Goal: Information Seeking & Learning: Learn about a topic

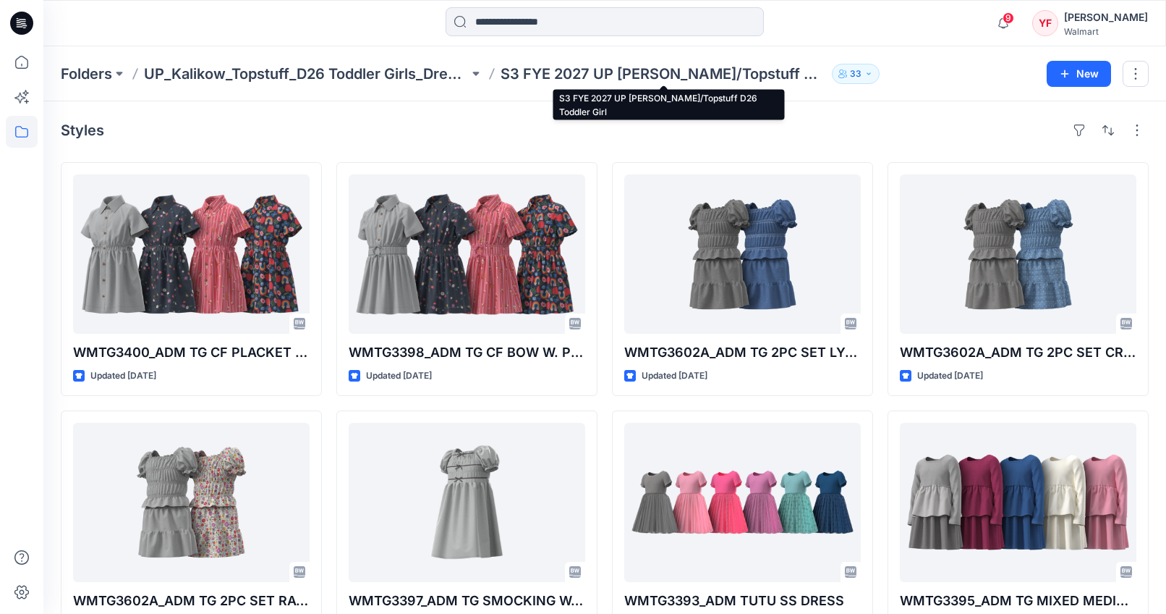
click at [529, 72] on p "S3 FYE 2027 UP [PERSON_NAME]/Topstuff D26 Toddler Girl" at bounding box center [663, 74] width 325 height 20
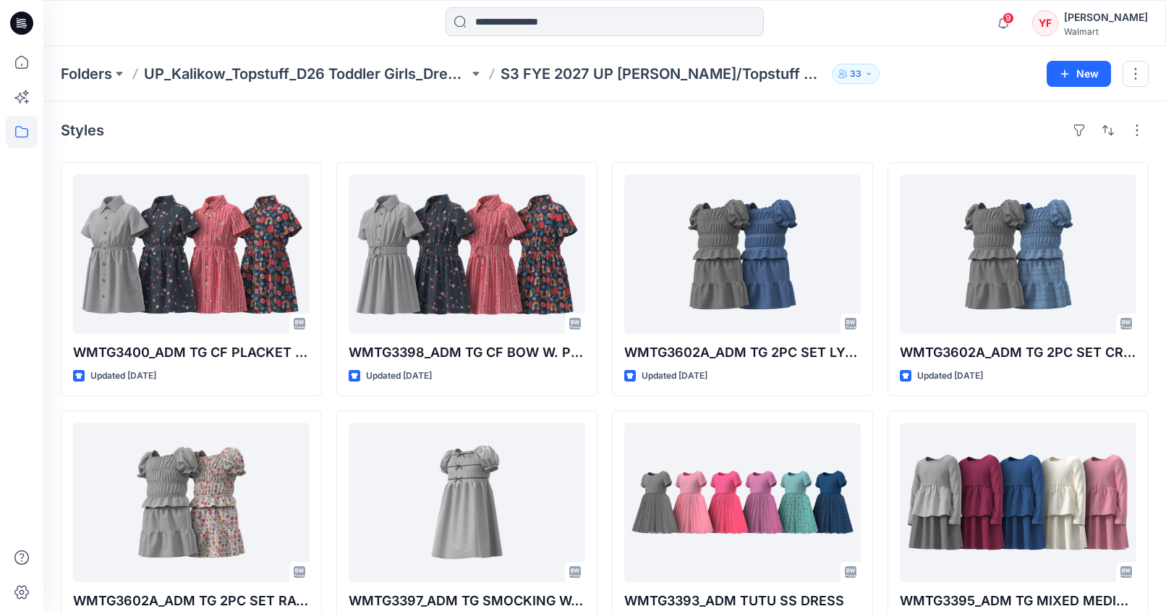
click at [531, 74] on p "S3 FYE 2027 UP [PERSON_NAME]/Topstuff D26 Toddler Girl" at bounding box center [663, 74] width 325 height 20
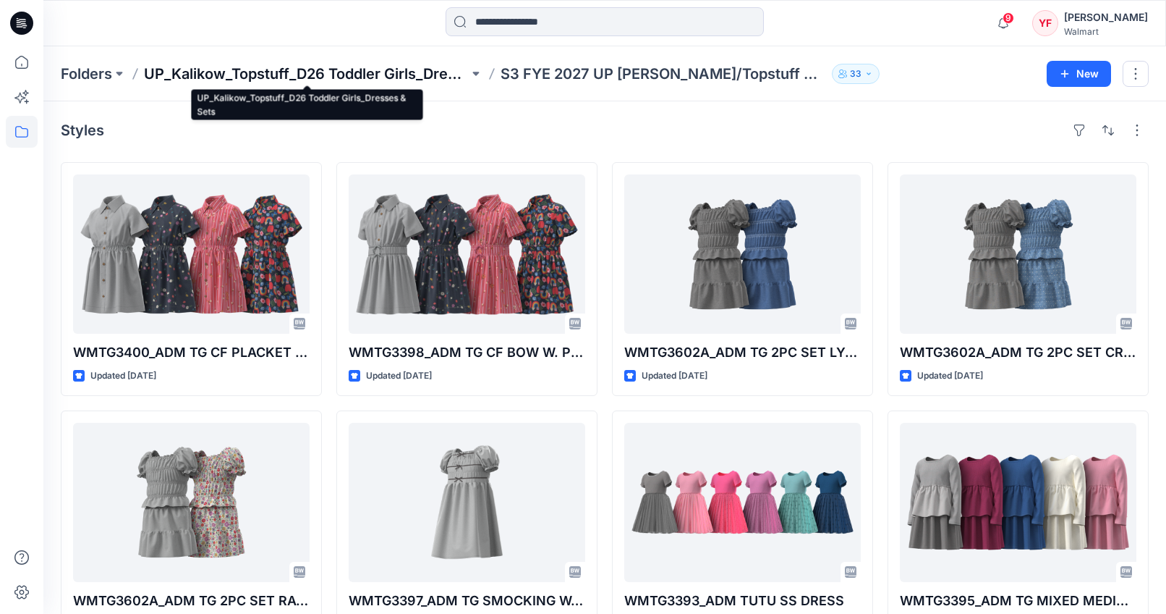
click at [444, 72] on p "UP_Kalikow_Topstuff_D26 Toddler Girls_Dresses & Sets" at bounding box center [306, 74] width 325 height 20
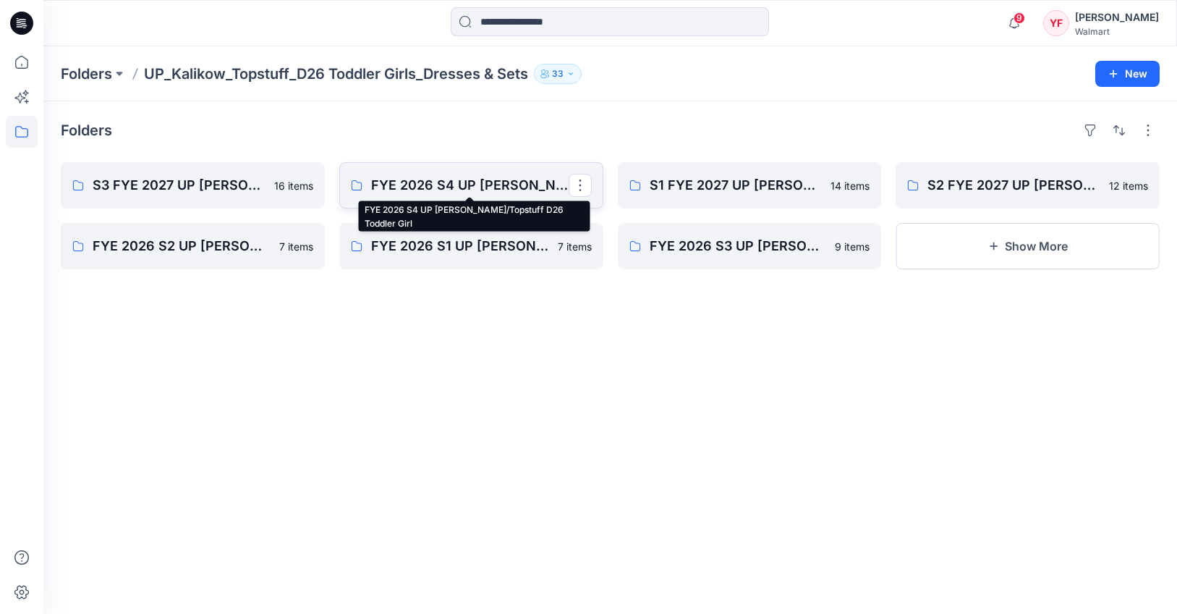
click at [546, 183] on p "FYE 2026 S4 UP [PERSON_NAME]/Topstuff D26 Toddler Girl" at bounding box center [470, 185] width 198 height 20
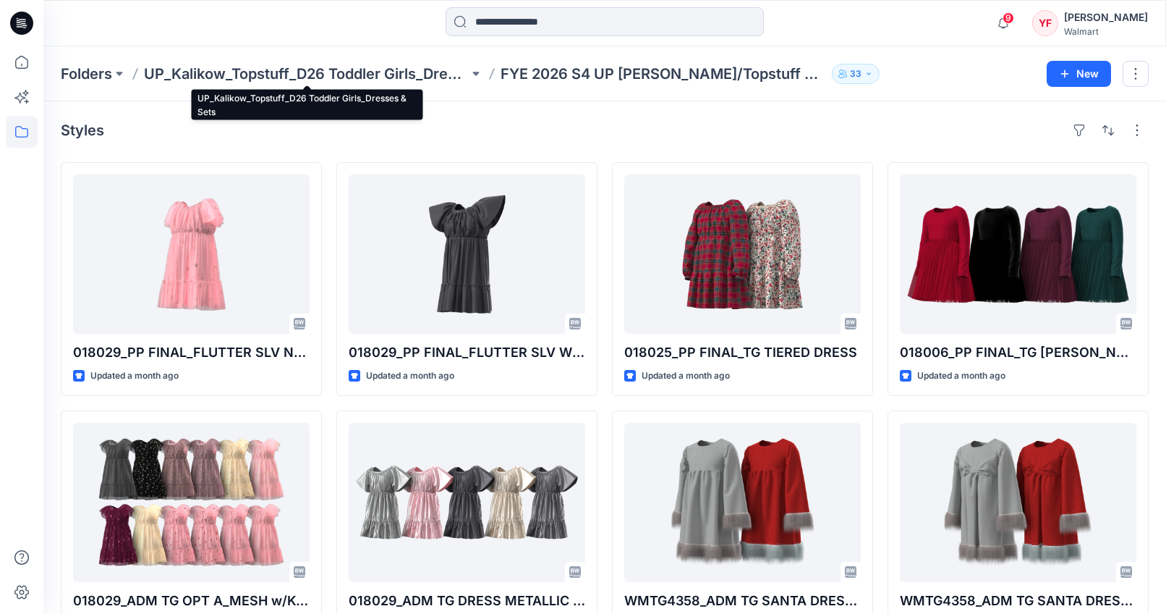
click at [463, 75] on p "UP_Kalikow_Topstuff_D26 Toddler Girls_Dresses & Sets" at bounding box center [306, 74] width 325 height 20
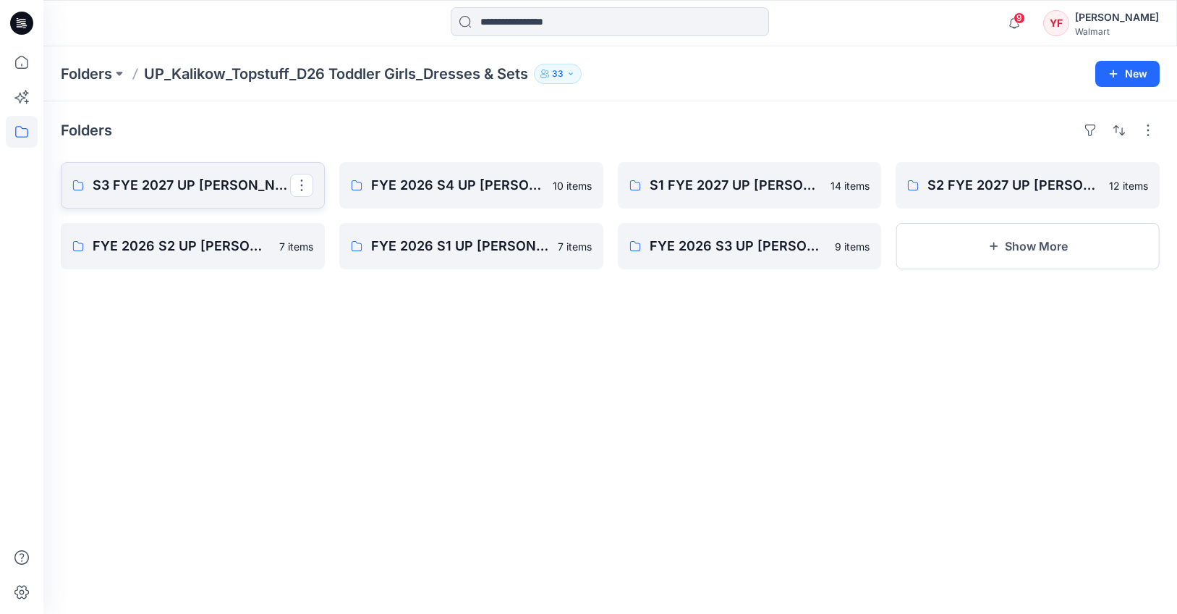
click at [256, 187] on p "S3 FYE 2027 UP [PERSON_NAME]/Topstuff D26 Toddler Girl" at bounding box center [192, 185] width 198 height 20
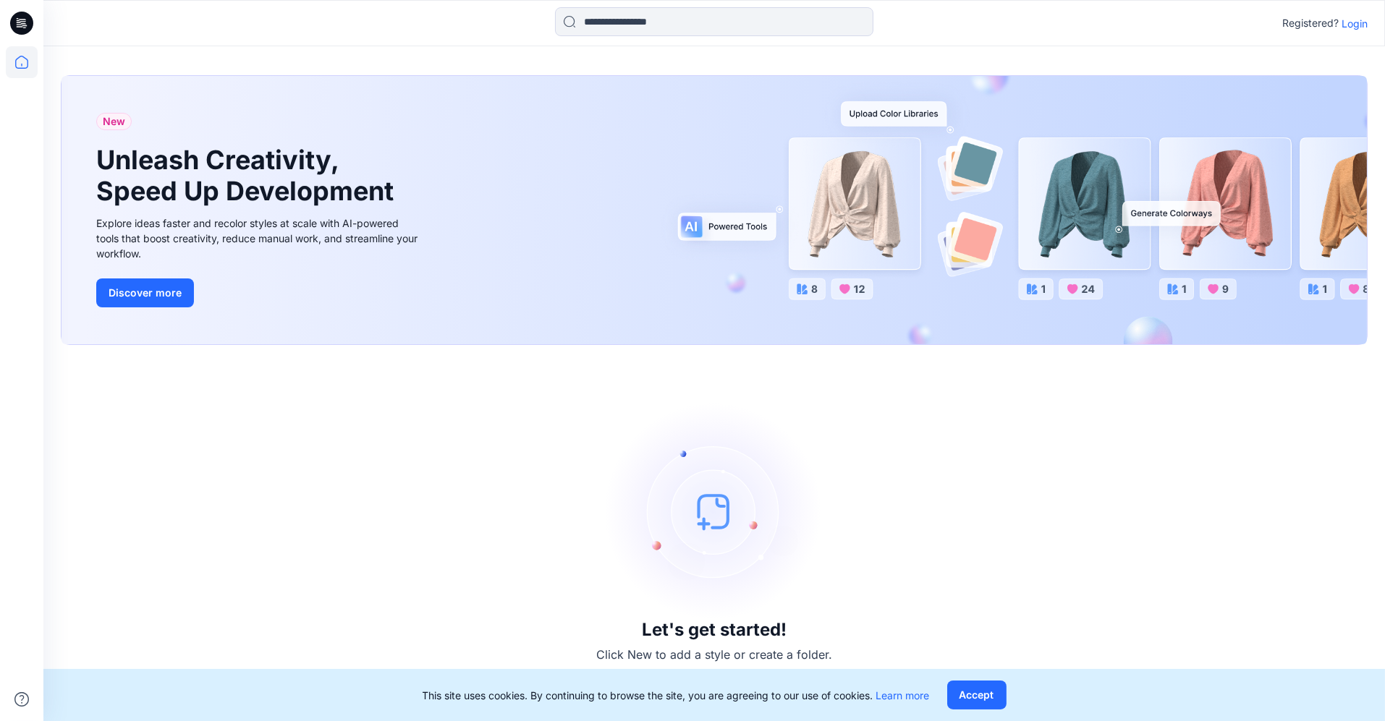
click at [1361, 22] on p "Login" at bounding box center [1355, 23] width 26 height 15
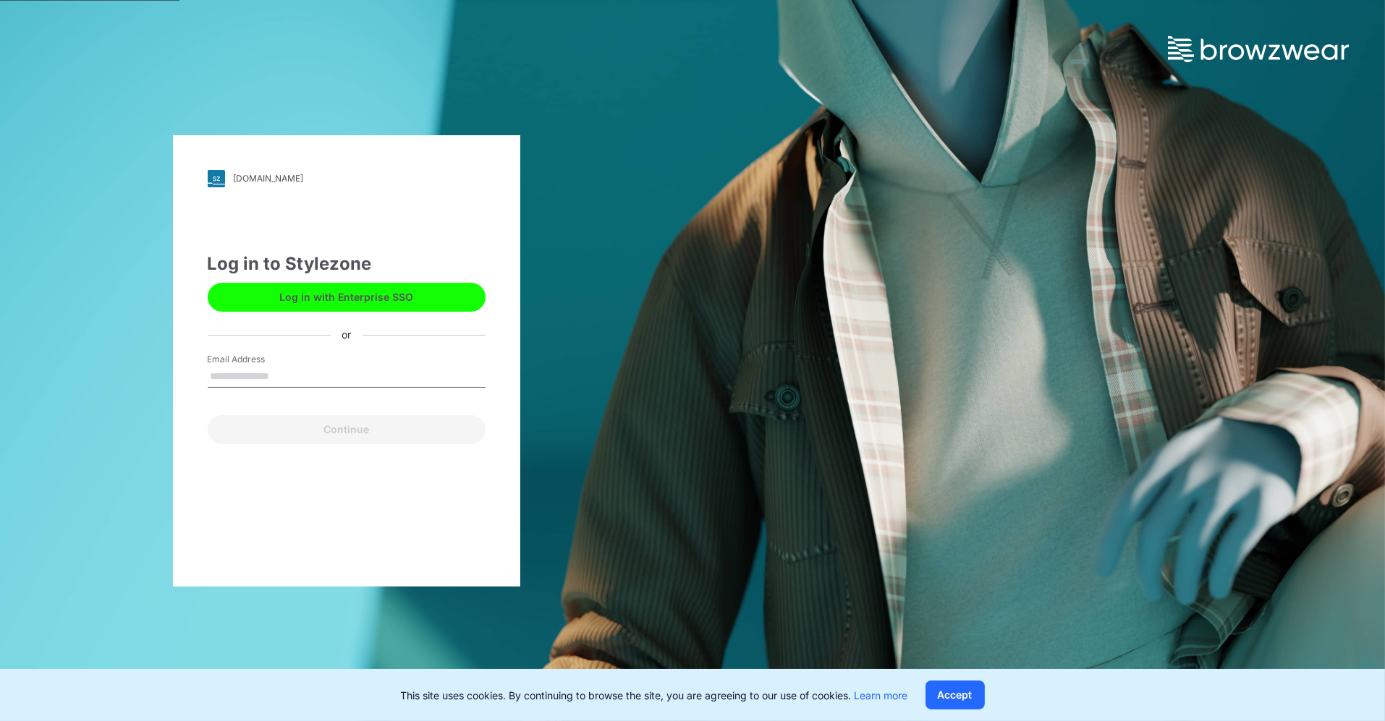
type input "**********"
click at [392, 427] on button "Continue" at bounding box center [347, 429] width 278 height 29
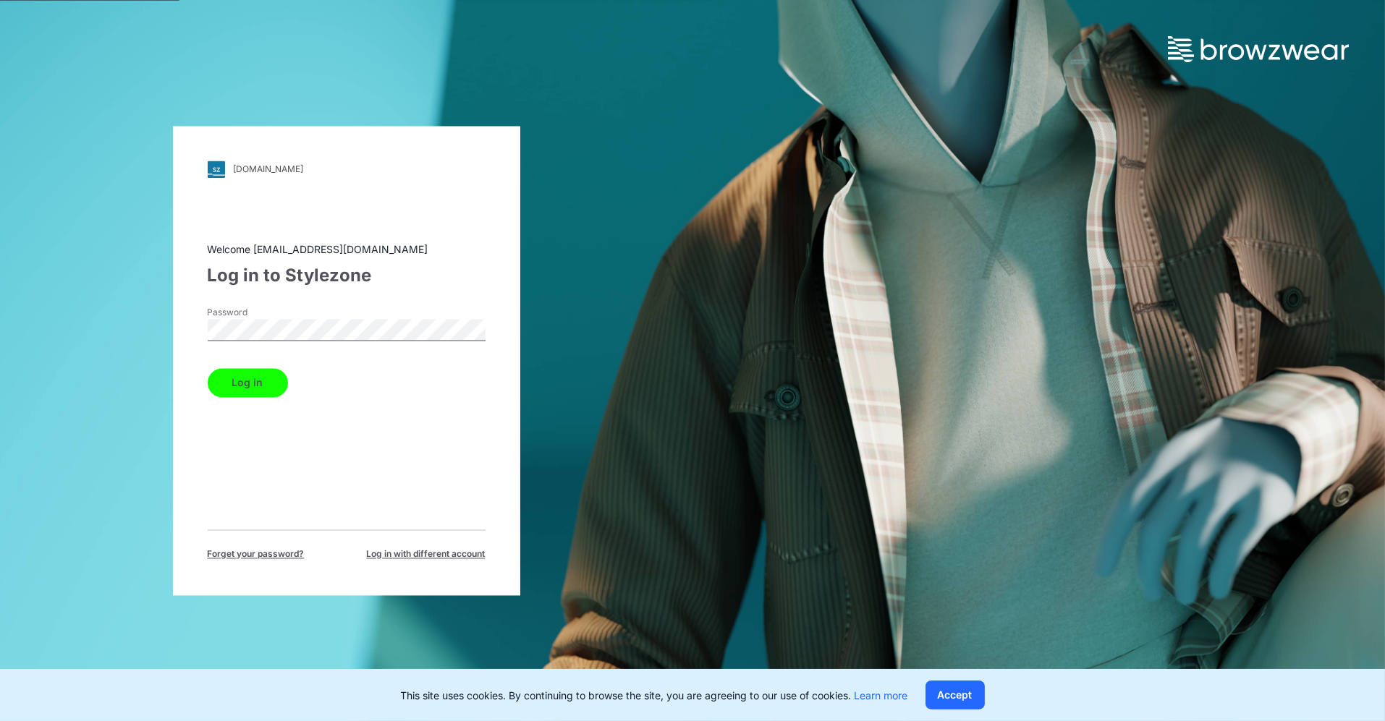
drag, startPoint x: 256, startPoint y: 389, endPoint x: 430, endPoint y: 414, distance: 175.5
click at [255, 389] on button "Log in" at bounding box center [248, 382] width 80 height 29
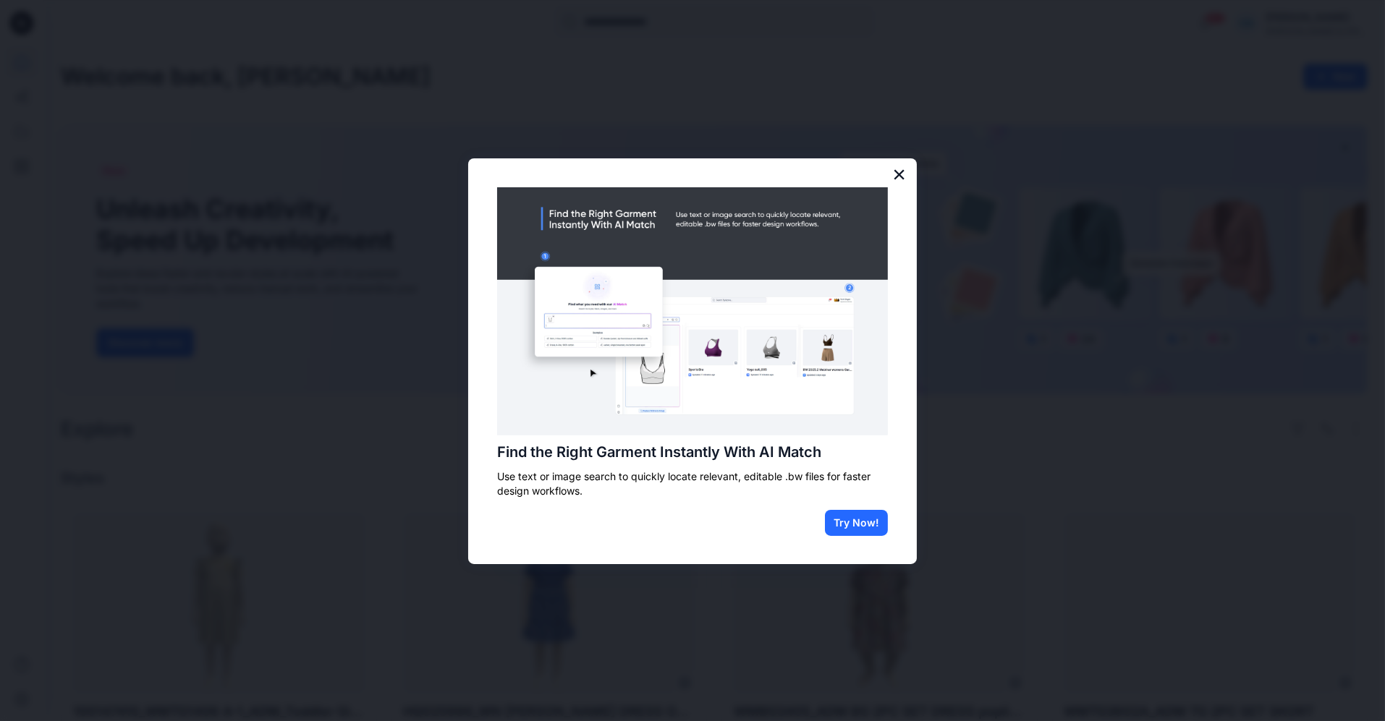
click at [895, 177] on button "×" at bounding box center [899, 174] width 14 height 23
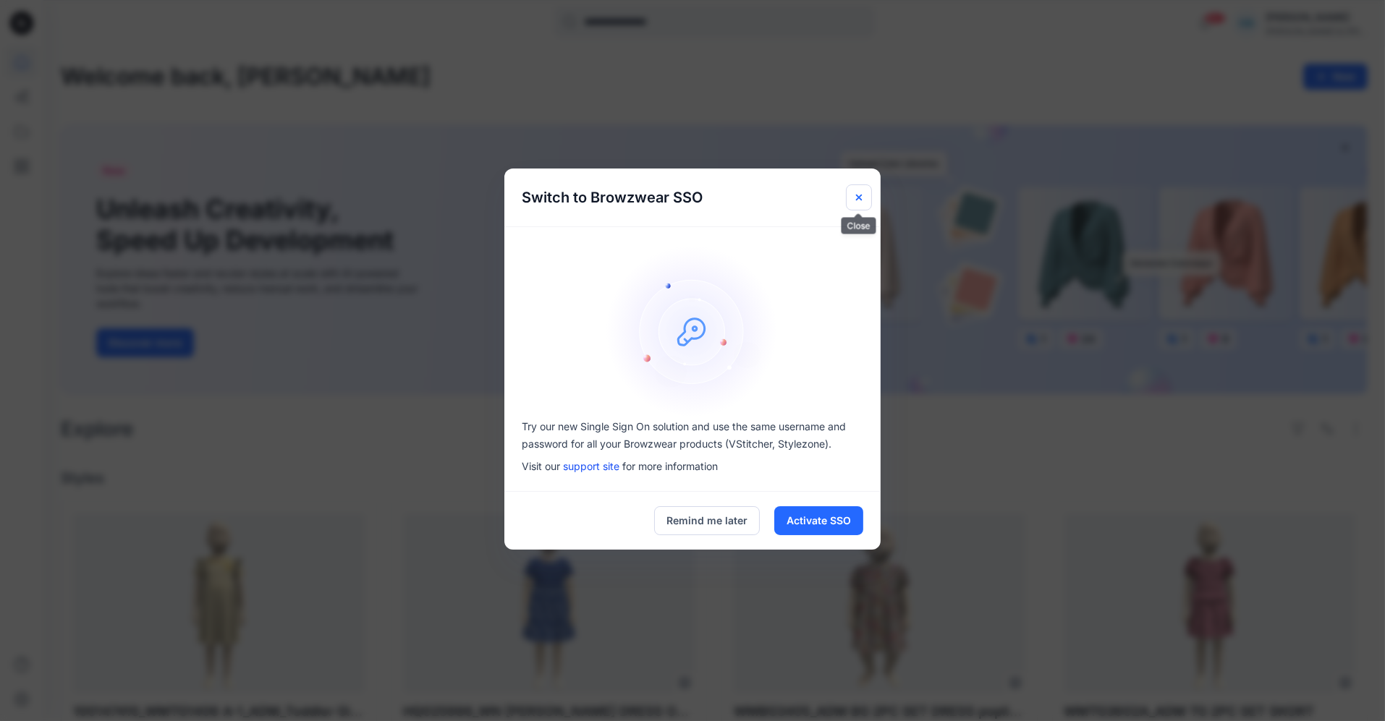
click at [853, 190] on button "Close" at bounding box center [859, 198] width 26 height 26
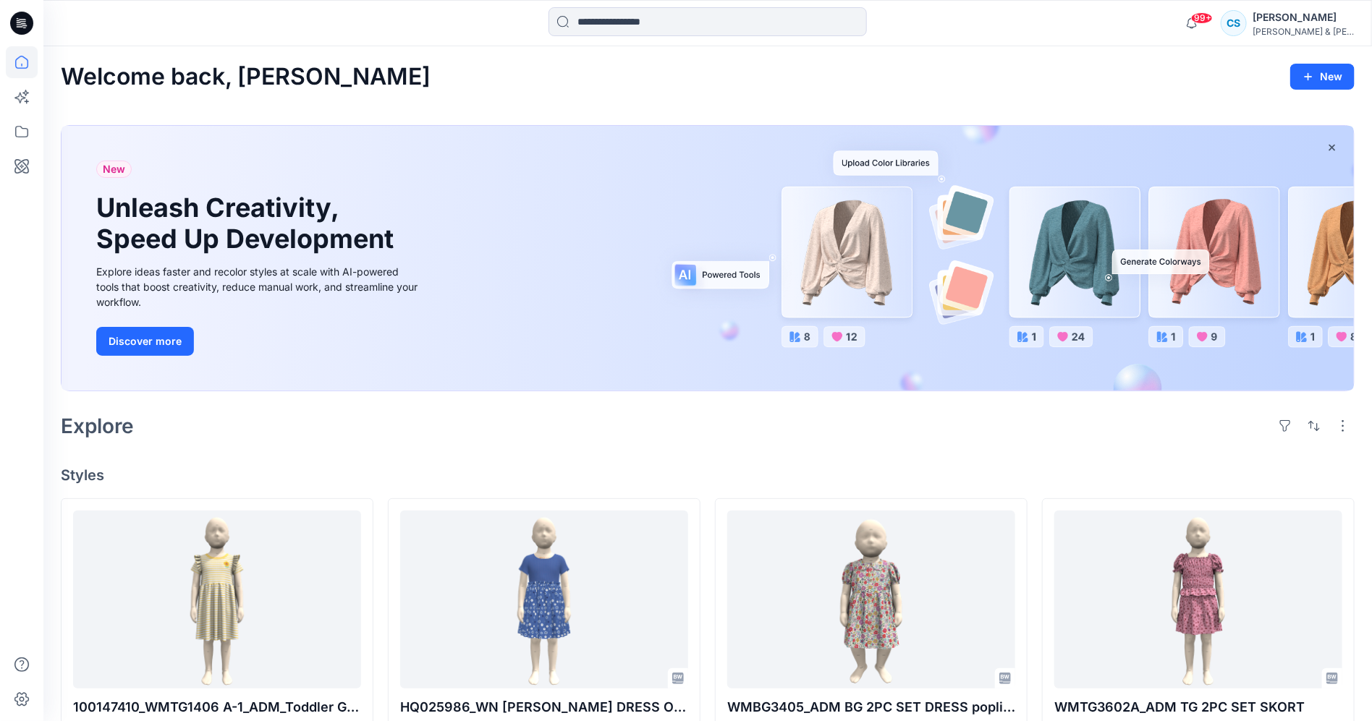
drag, startPoint x: 693, startPoint y: 14, endPoint x: 705, endPoint y: 4, distance: 15.4
click at [694, 18] on input at bounding box center [707, 21] width 318 height 29
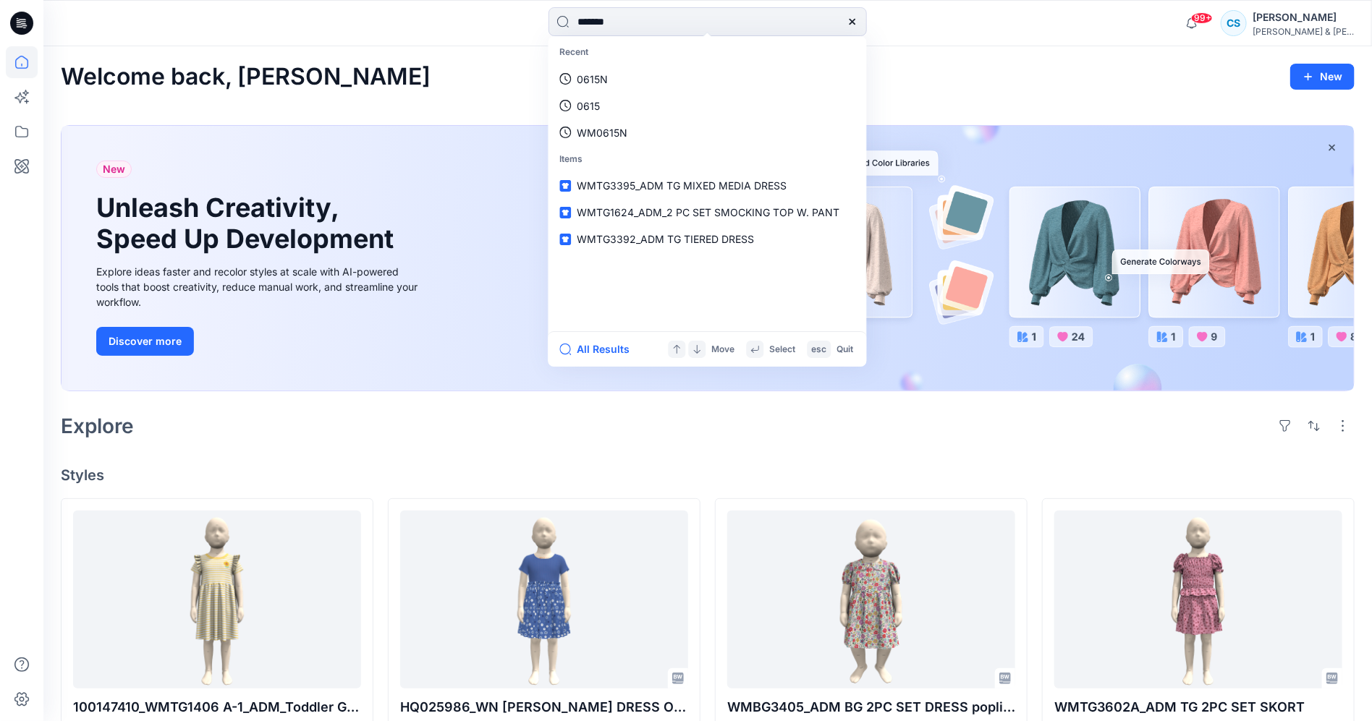
type input "********"
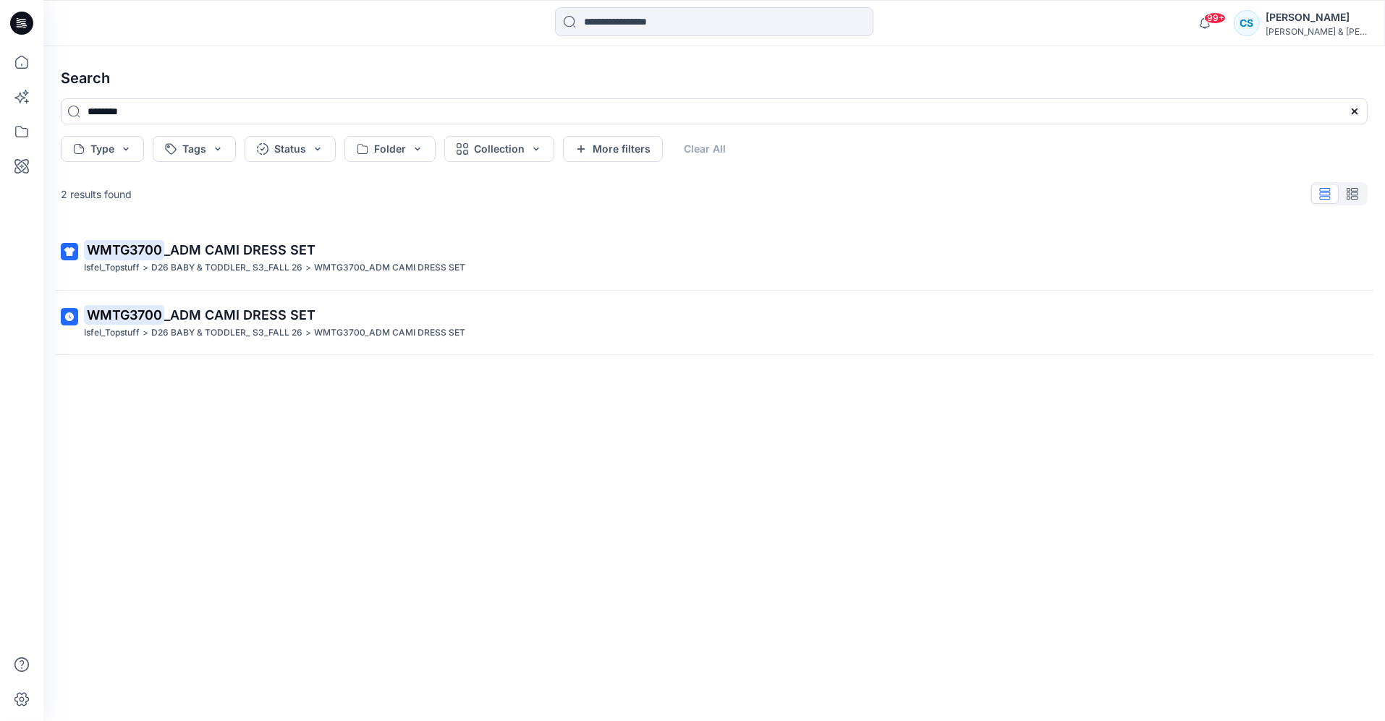
click at [261, 263] on p "D26 BABY & TODDLER_ S3_FALL 26" at bounding box center [226, 267] width 151 height 15
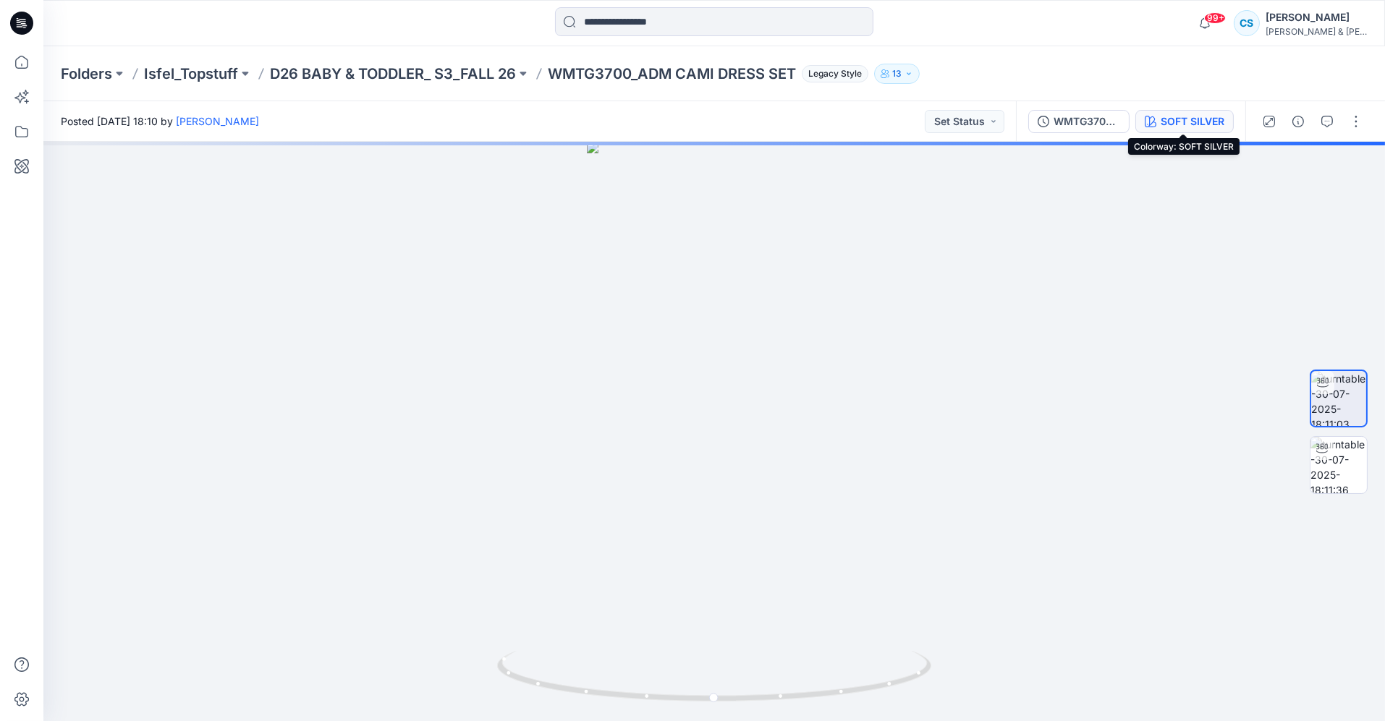
click at [1205, 116] on div "SOFT SILVER" at bounding box center [1193, 122] width 64 height 16
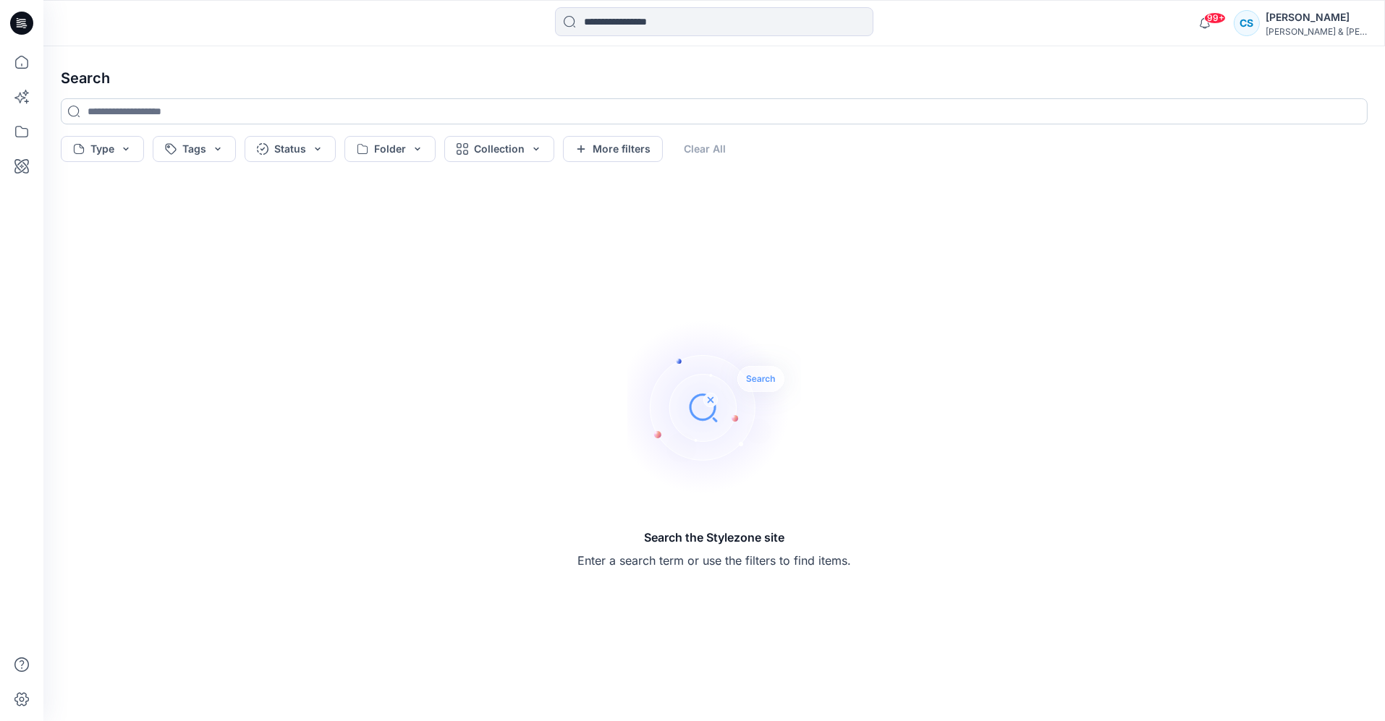
click at [483, 113] on input at bounding box center [714, 111] width 1307 height 26
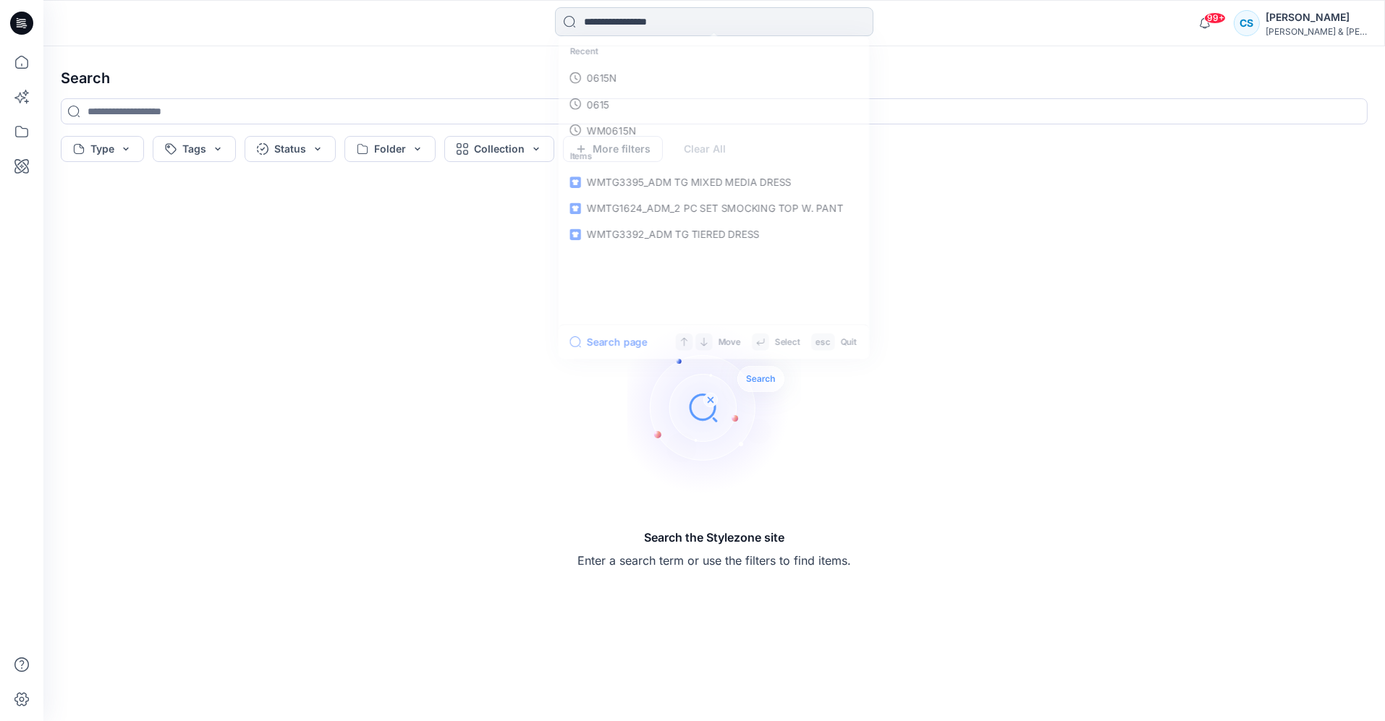
click at [606, 30] on input at bounding box center [714, 21] width 318 height 29
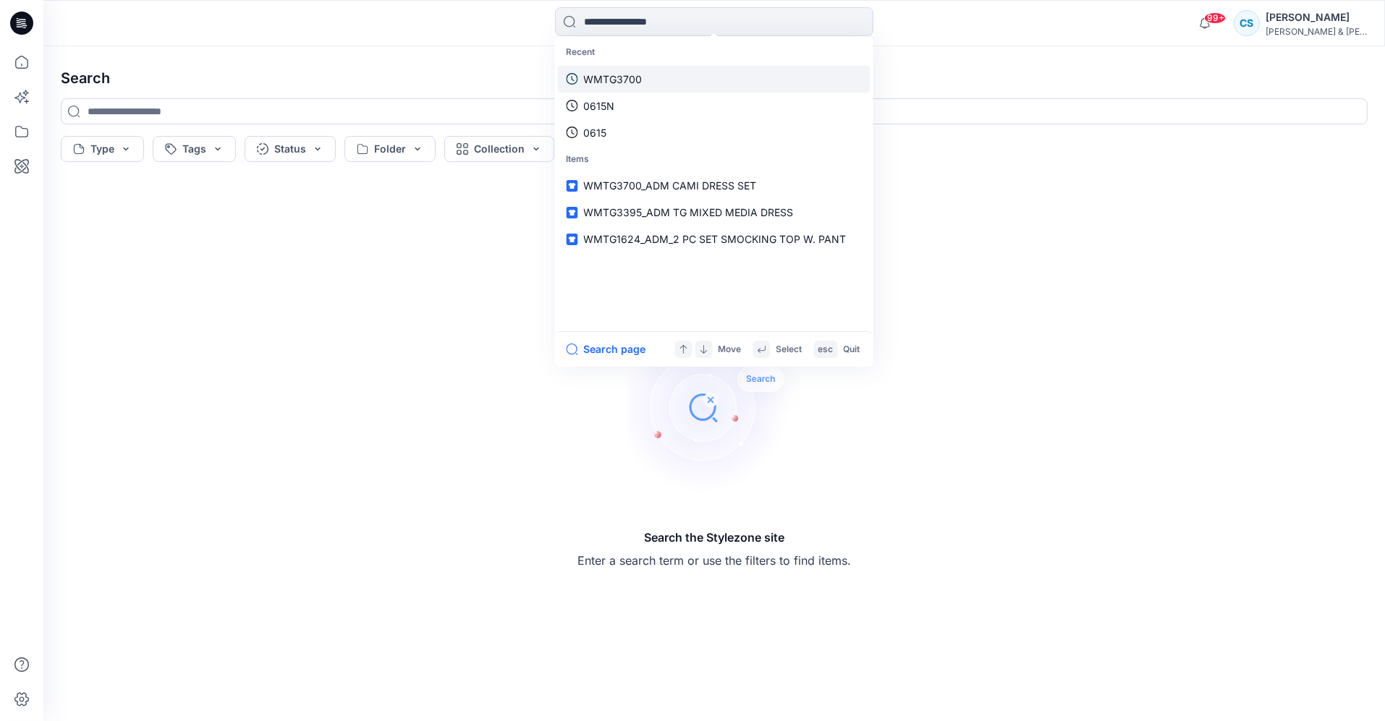
drag, startPoint x: 623, startPoint y: 73, endPoint x: 614, endPoint y: 75, distance: 8.8
click at [623, 72] on p "WMTG3700" at bounding box center [613, 79] width 59 height 15
type input "********"
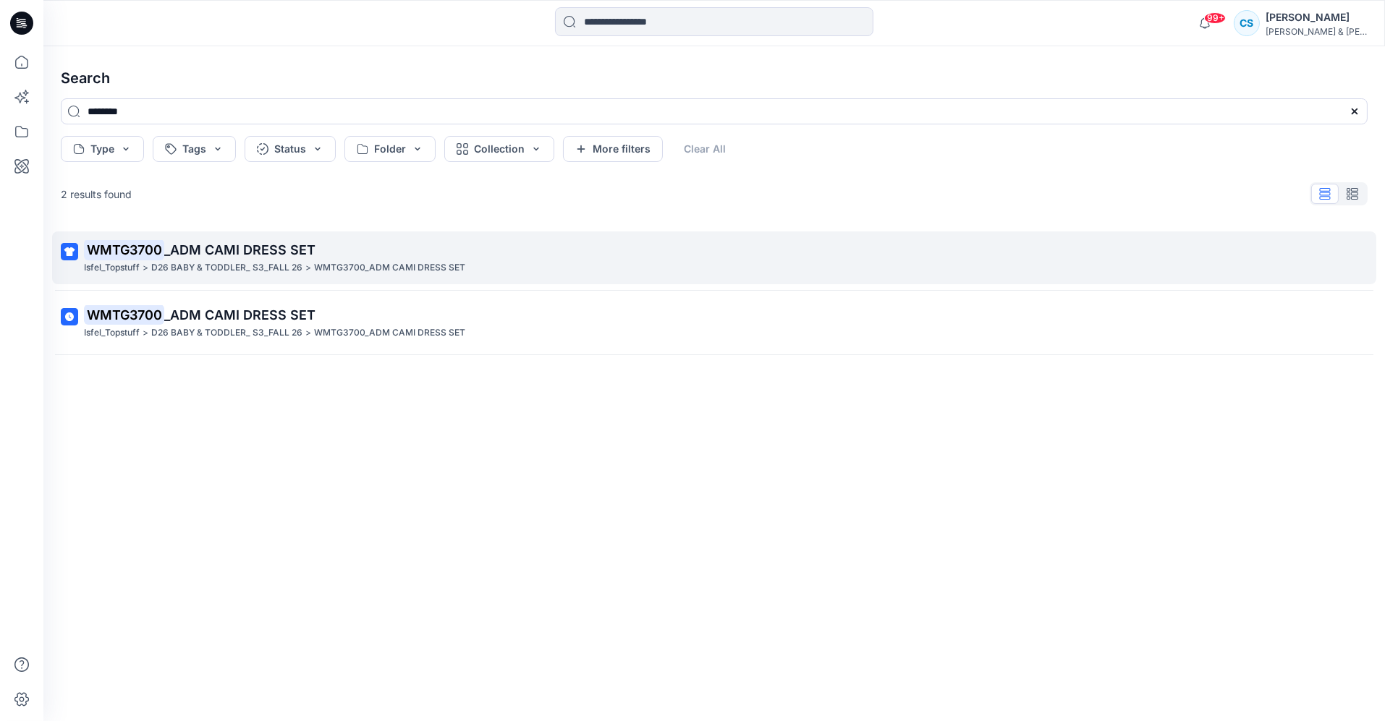
click at [287, 252] on span "_ADM CAMI DRESS SET" at bounding box center [239, 249] width 151 height 15
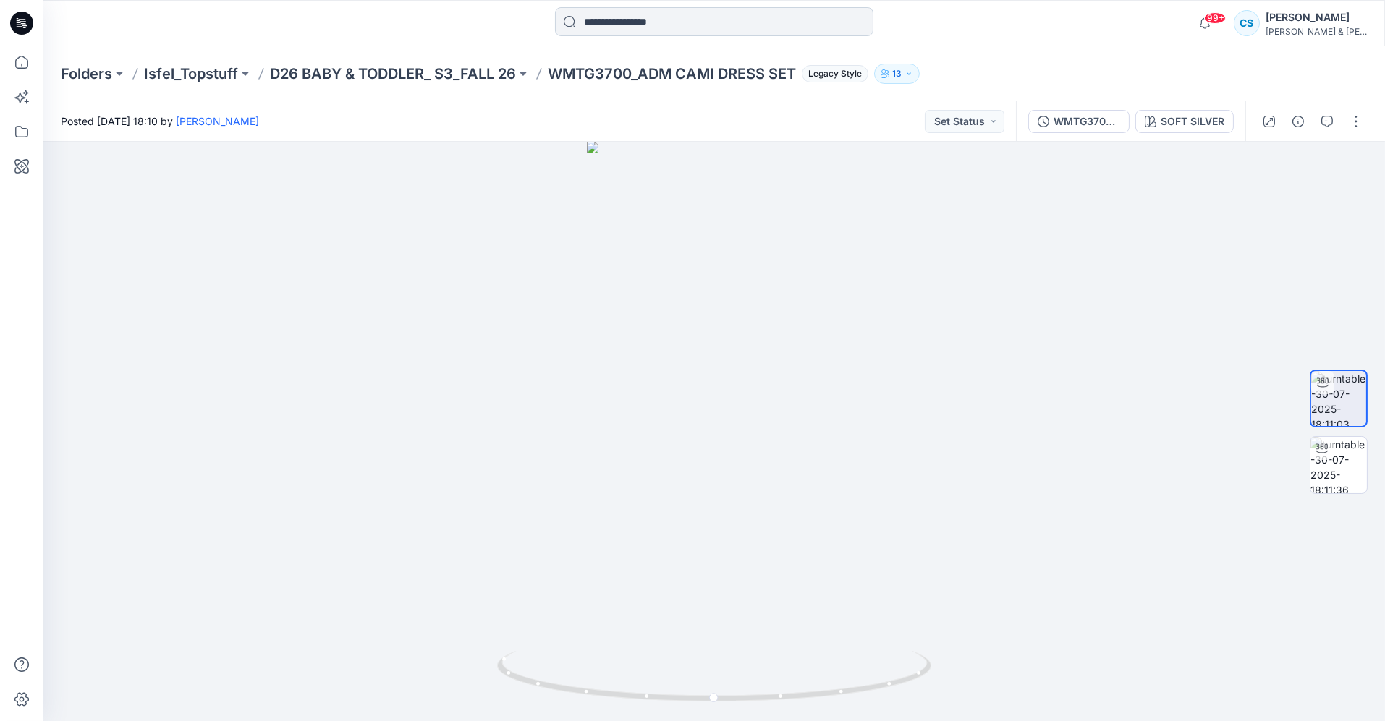
click at [651, 16] on input at bounding box center [714, 21] width 318 height 29
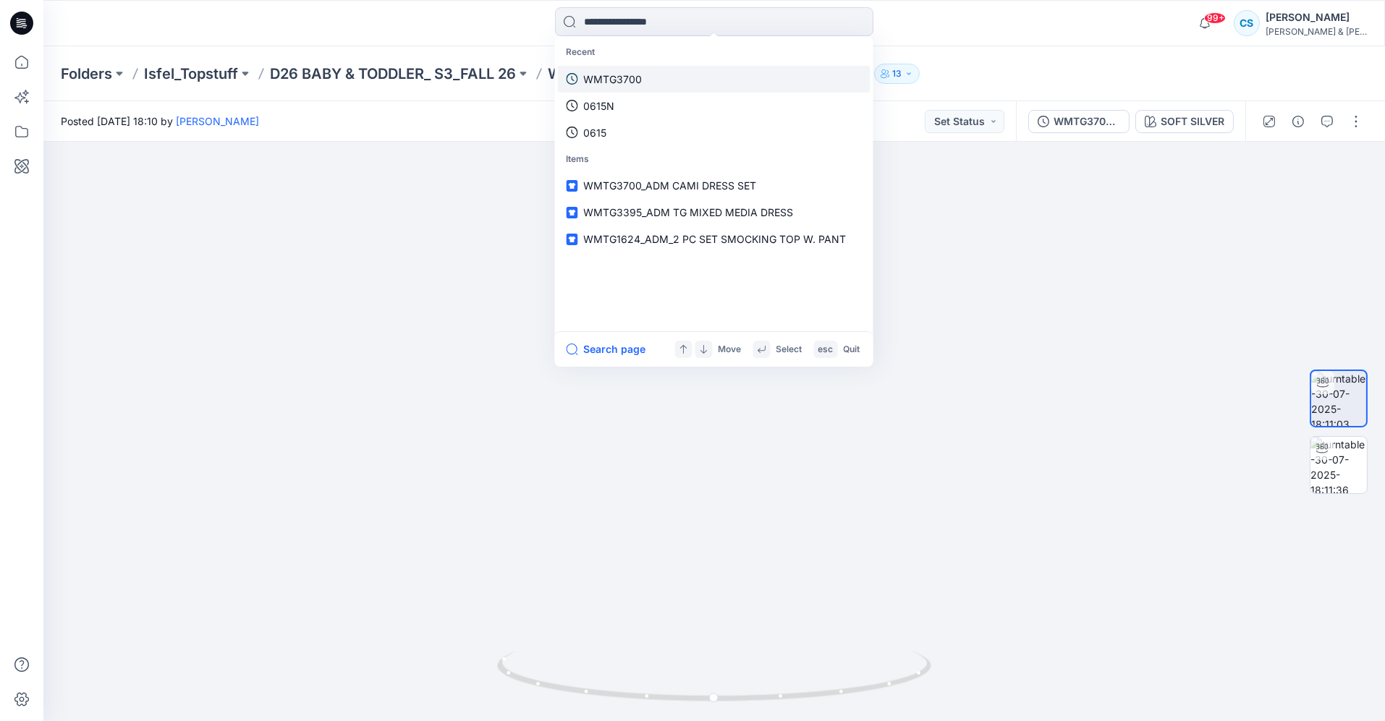
click at [620, 84] on p "WMTG3700" at bounding box center [613, 79] width 59 height 15
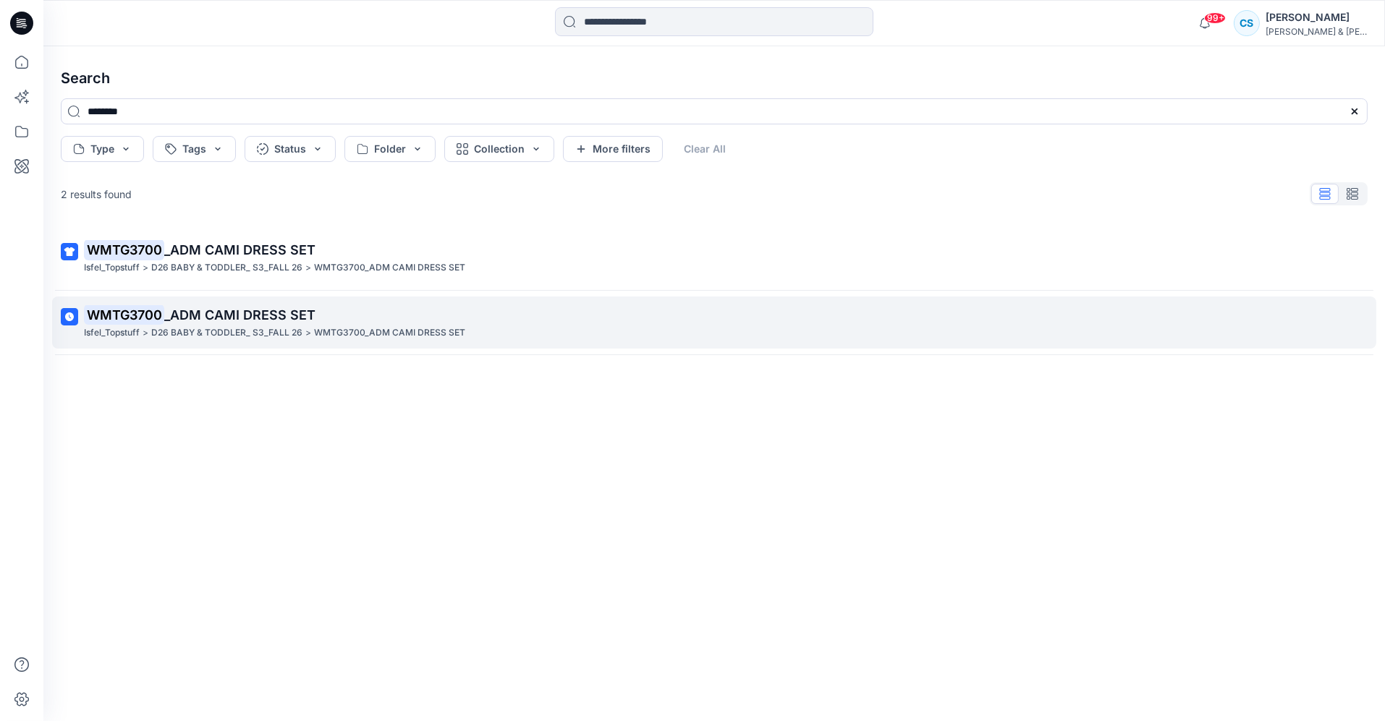
click at [394, 321] on p "WMTG3700 _ADM CAMI DRESS SET" at bounding box center [713, 315] width 1258 height 20
